Goal: Task Accomplishment & Management: Use online tool/utility

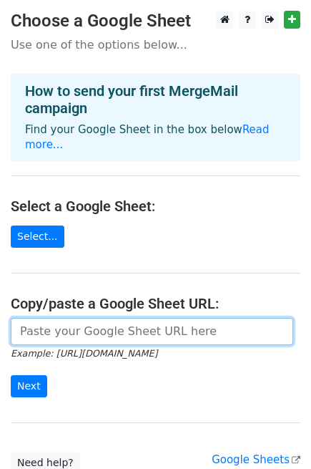
click at [48, 318] on input "url" at bounding box center [152, 331] width 283 height 27
paste input "yes, I know I'm overthinking it . . ."
type input "yes, I know I'm overthinking it . . ."
click at [57, 321] on input "yes, I know I'm overthinking it . . ." at bounding box center [152, 331] width 283 height 27
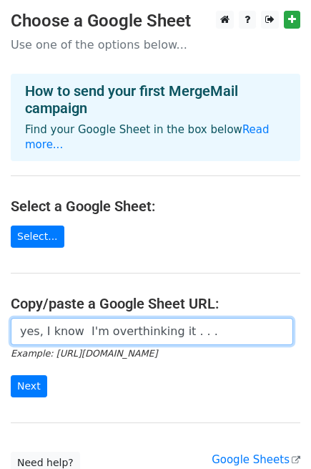
click at [57, 321] on input "yes, I know I'm overthinking it . . ." at bounding box center [152, 331] width 283 height 27
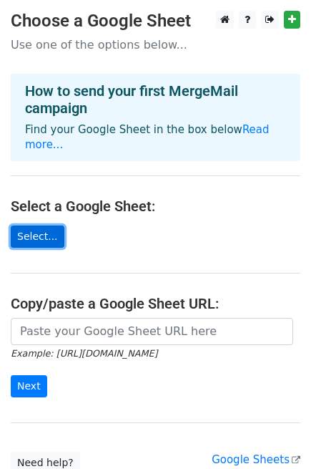
click at [28, 225] on link "Select..." at bounding box center [38, 236] width 54 height 22
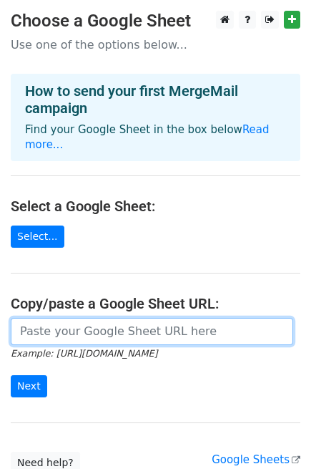
click at [93, 318] on input "url" at bounding box center [152, 331] width 283 height 27
paste input "https://docs.google.com/spreadsheets/d/1BJDyjZWWXAmfjtWwxSLzcbrI-3JNwyd2kvlJ76R…"
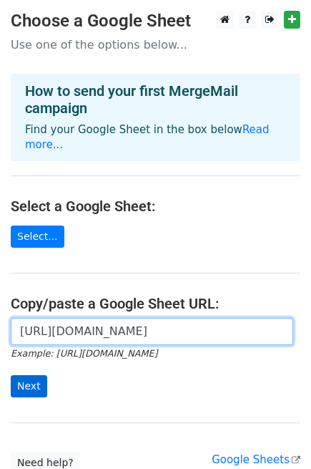
type input "https://docs.google.com/spreadsheets/d/1BJDyjZWWXAmfjtWwxSLzcbrI-3JNwyd2kvlJ76R…"
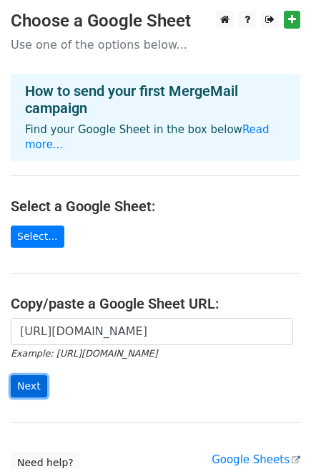
click at [41, 375] on input "Next" at bounding box center [29, 386] width 36 height 22
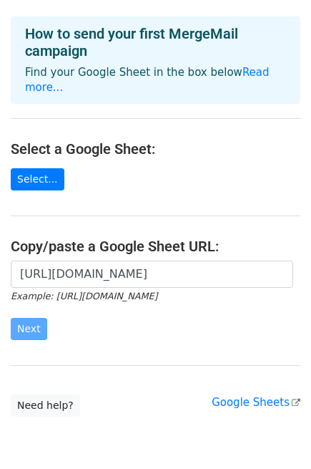
scroll to position [104, 0]
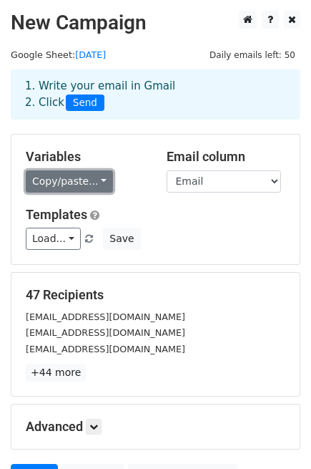
click at [79, 187] on link "Copy/paste..." at bounding box center [69, 181] width 87 height 22
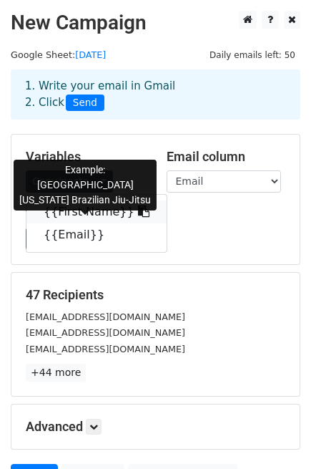
click at [79, 210] on link "{{First Name}}" at bounding box center [96, 211] width 140 height 23
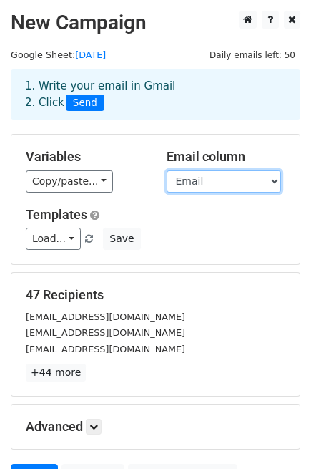
click at [190, 182] on select "First Name Email" at bounding box center [224, 181] width 114 height 22
click at [167, 170] on select "First Name Email" at bounding box center [224, 181] width 114 height 22
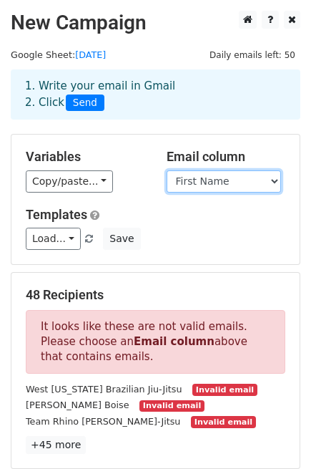
click at [188, 187] on select "First Name Email" at bounding box center [224, 181] width 114 height 22
select select "Email"
click at [167, 170] on select "First Name Email" at bounding box center [224, 181] width 114 height 22
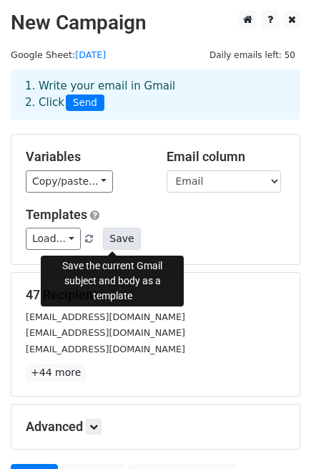
click at [112, 235] on button "Save" at bounding box center [121, 239] width 37 height 22
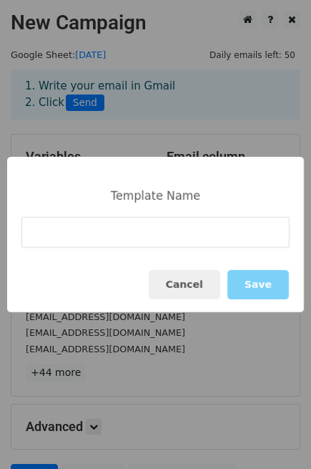
click at [123, 243] on input at bounding box center [155, 232] width 268 height 31
click at [215, 243] on input "BJJ Academy" at bounding box center [155, 232] width 268 height 31
type input "BJJ Academies"
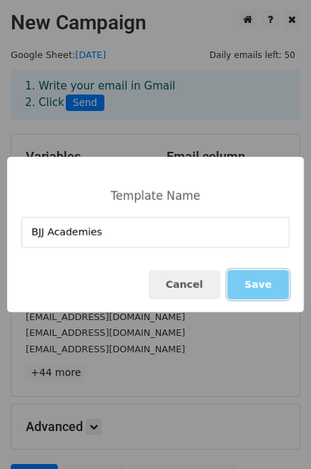
click at [265, 285] on button "Save" at bounding box center [259, 284] width 62 height 29
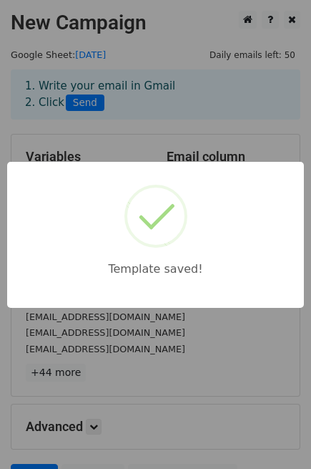
click at [181, 312] on div "Template saved!" at bounding box center [155, 234] width 311 height 469
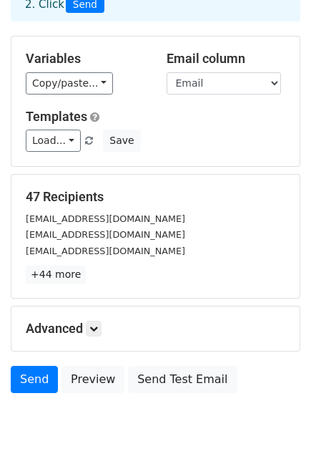
scroll to position [145, 0]
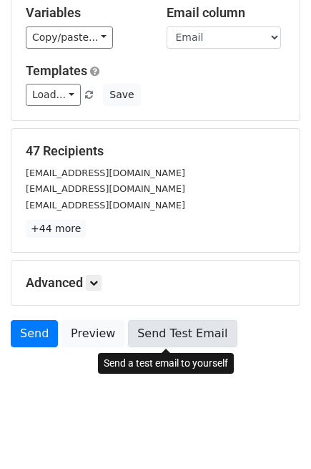
click at [162, 328] on link "Send Test Email" at bounding box center [182, 333] width 109 height 27
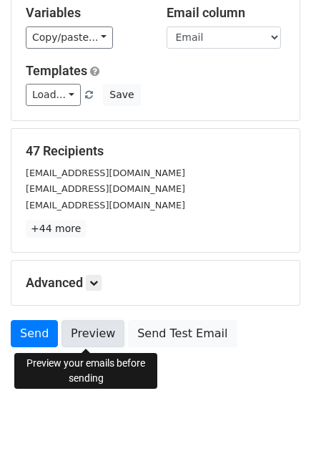
click at [77, 336] on link "Preview" at bounding box center [93, 333] width 63 height 27
click at [75, 325] on link "Preview" at bounding box center [93, 333] width 63 height 27
click at [93, 332] on link "Preview" at bounding box center [93, 333] width 63 height 27
